Goal: Information Seeking & Learning: Learn about a topic

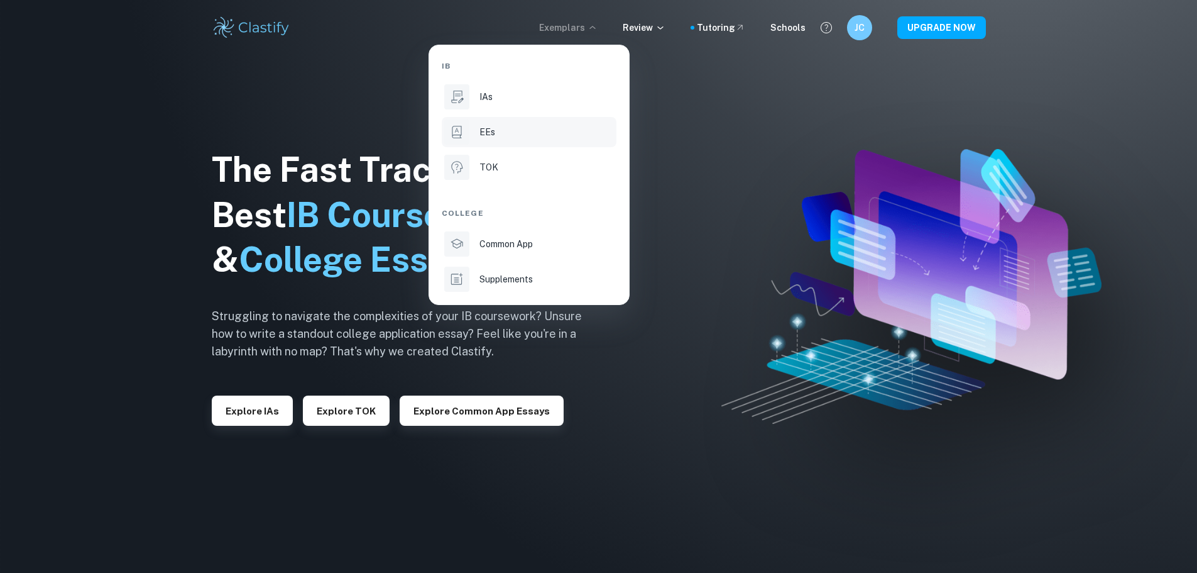
click at [495, 131] on p "EEs" at bounding box center [488, 132] width 16 height 14
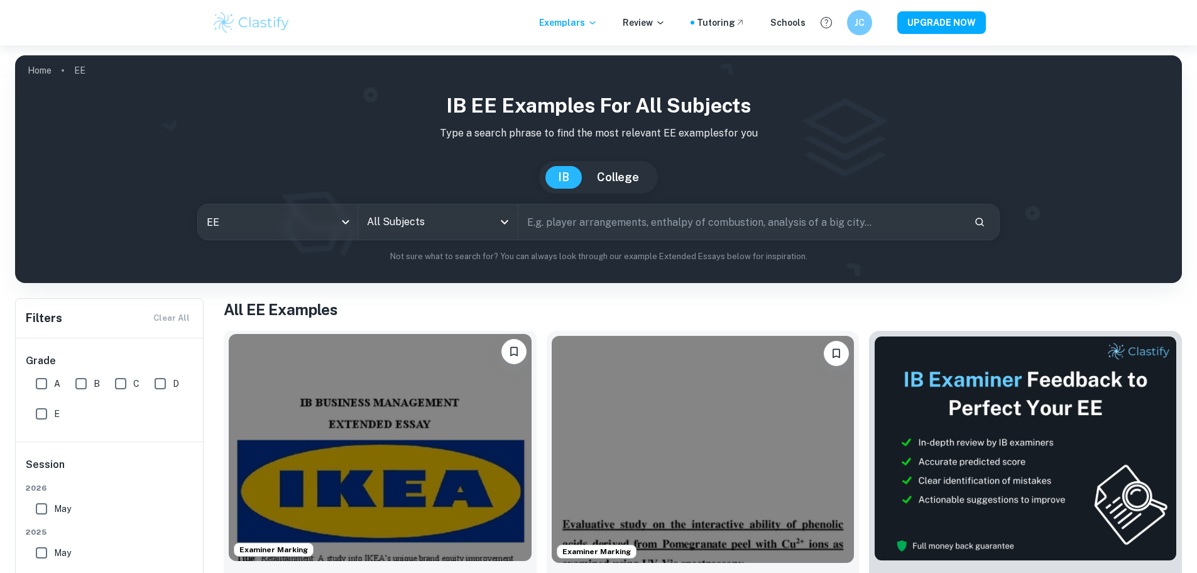
scroll to position [189, 0]
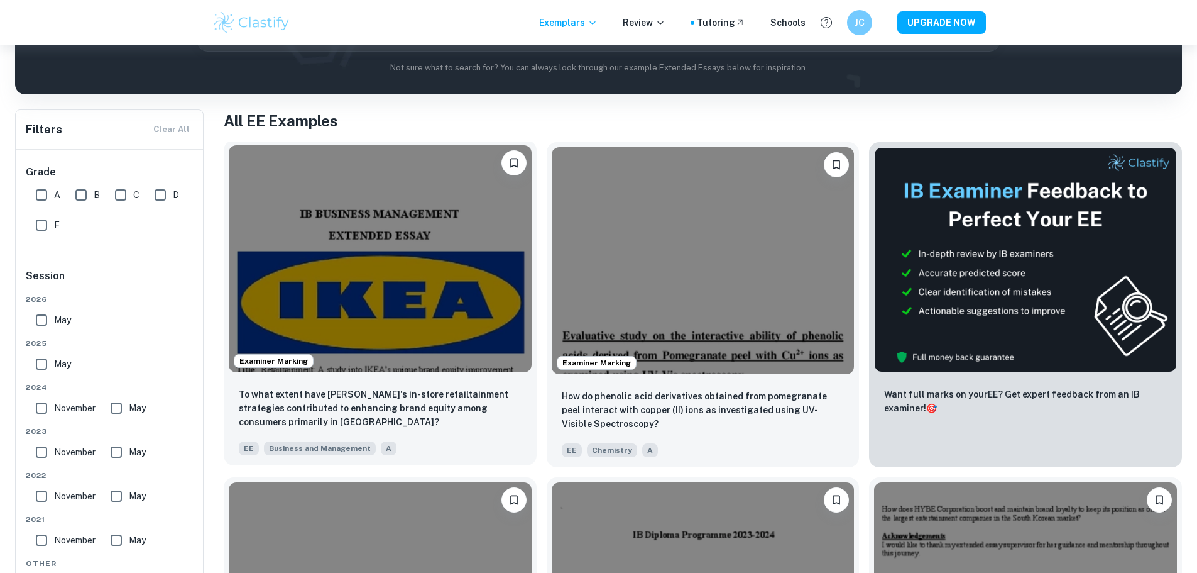
click at [361, 246] on img at bounding box center [380, 258] width 303 height 227
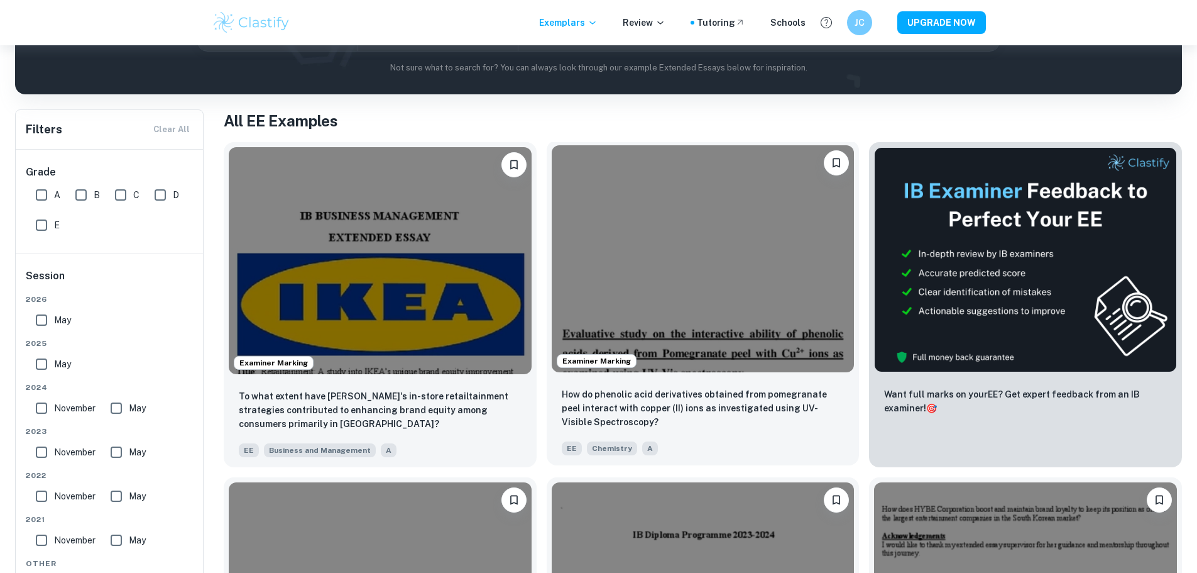
click at [596, 262] on img at bounding box center [703, 258] width 303 height 227
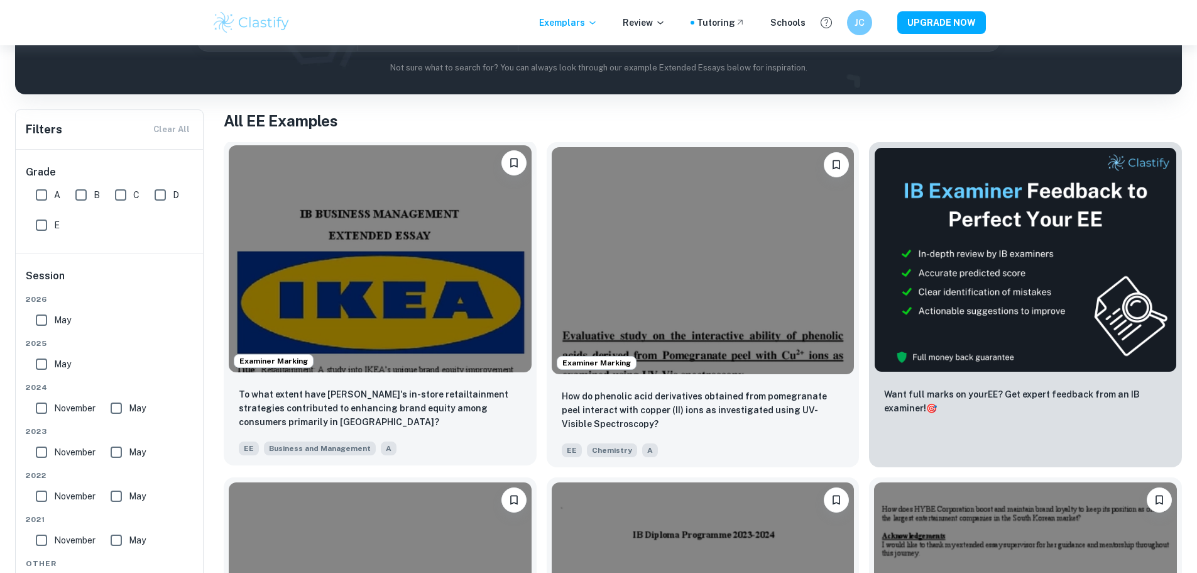
click at [339, 246] on img at bounding box center [380, 258] width 303 height 227
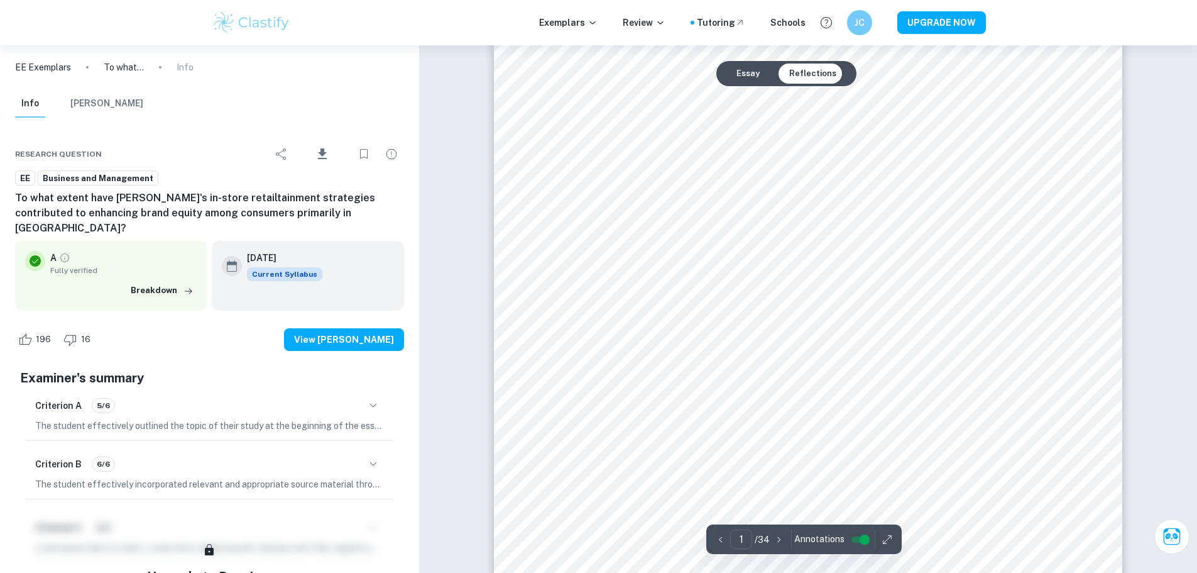
scroll to position [189, 0]
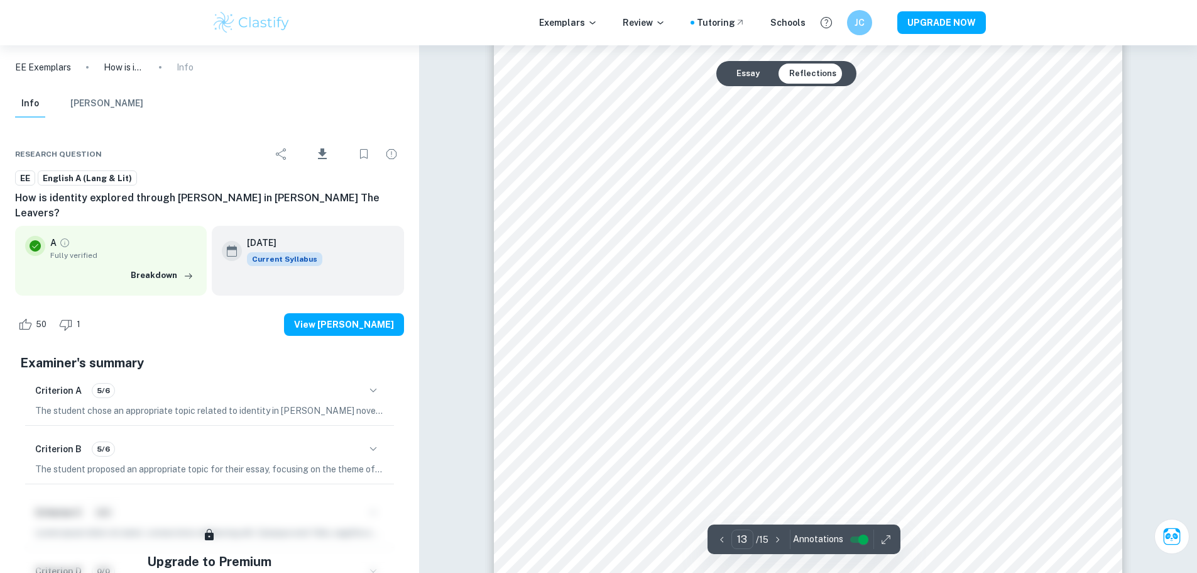
scroll to position [11629, 0]
type input "14"
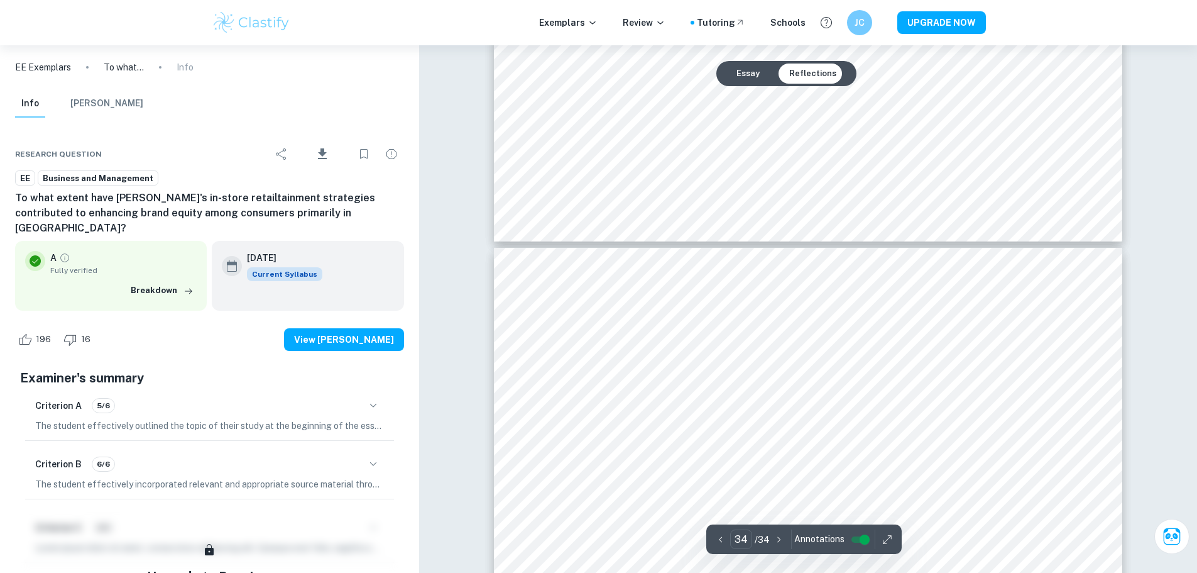
scroll to position [29641, 0]
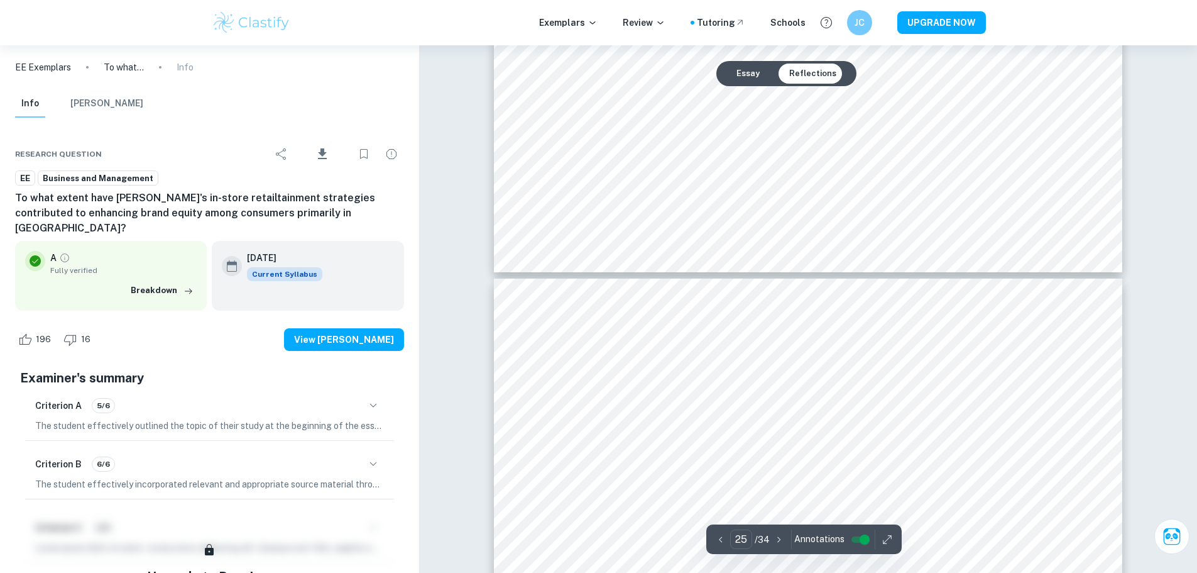
type input "24"
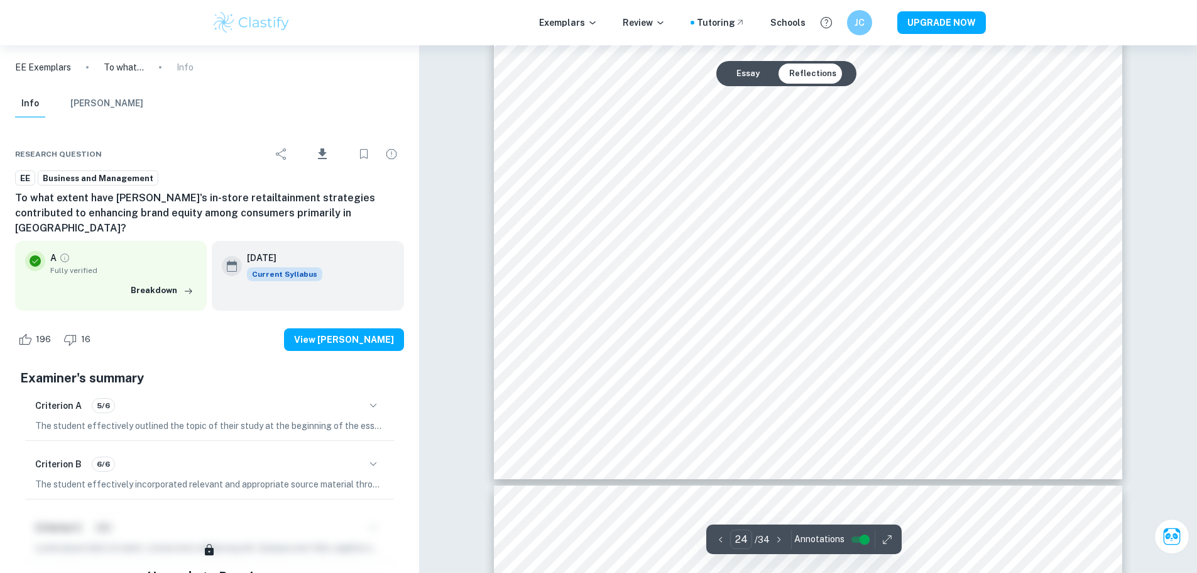
scroll to position [21156, 0]
